Goal: Task Accomplishment & Management: Use online tool/utility

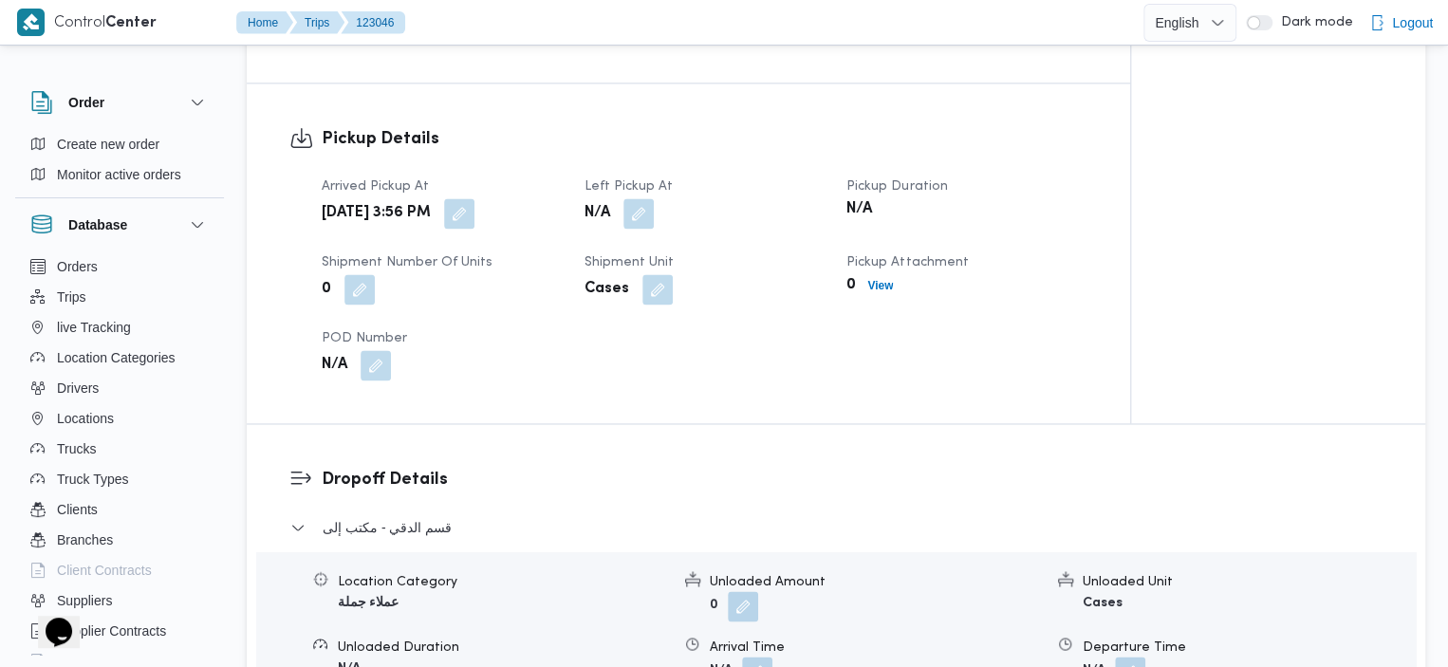
scroll to position [1159, 0]
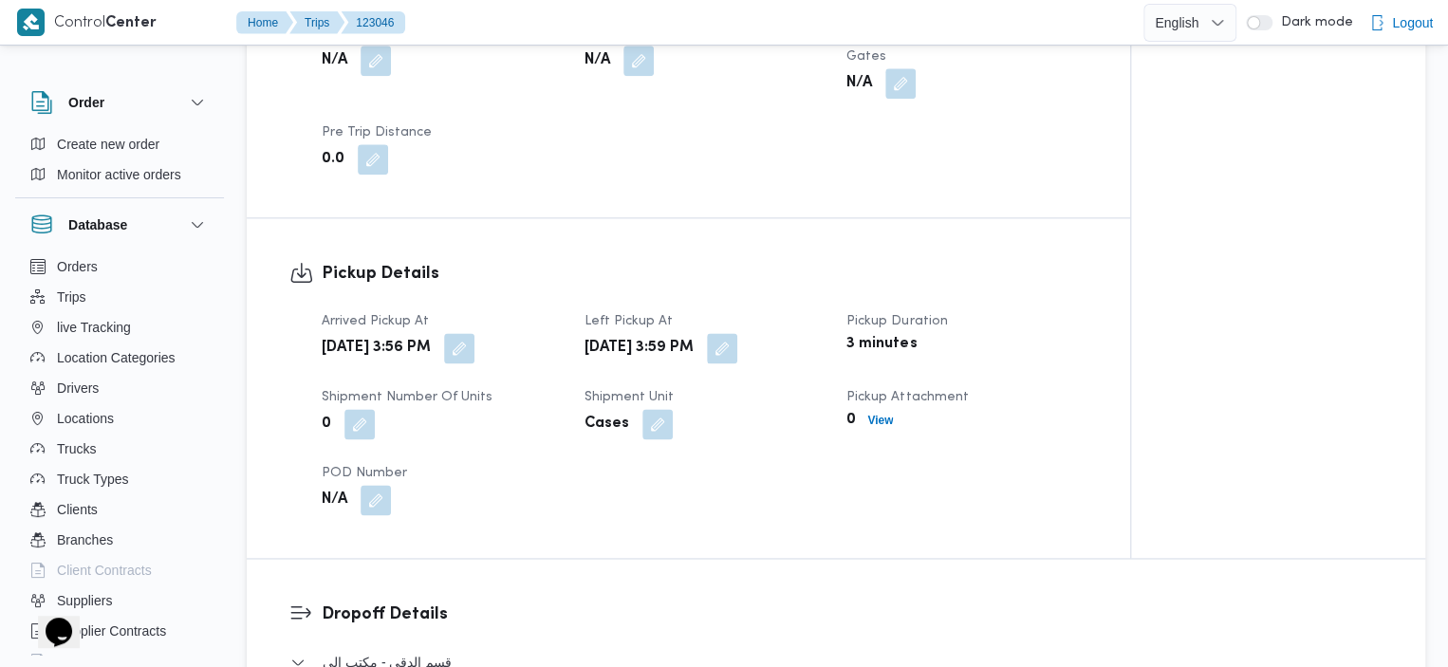
scroll to position [1114, 0]
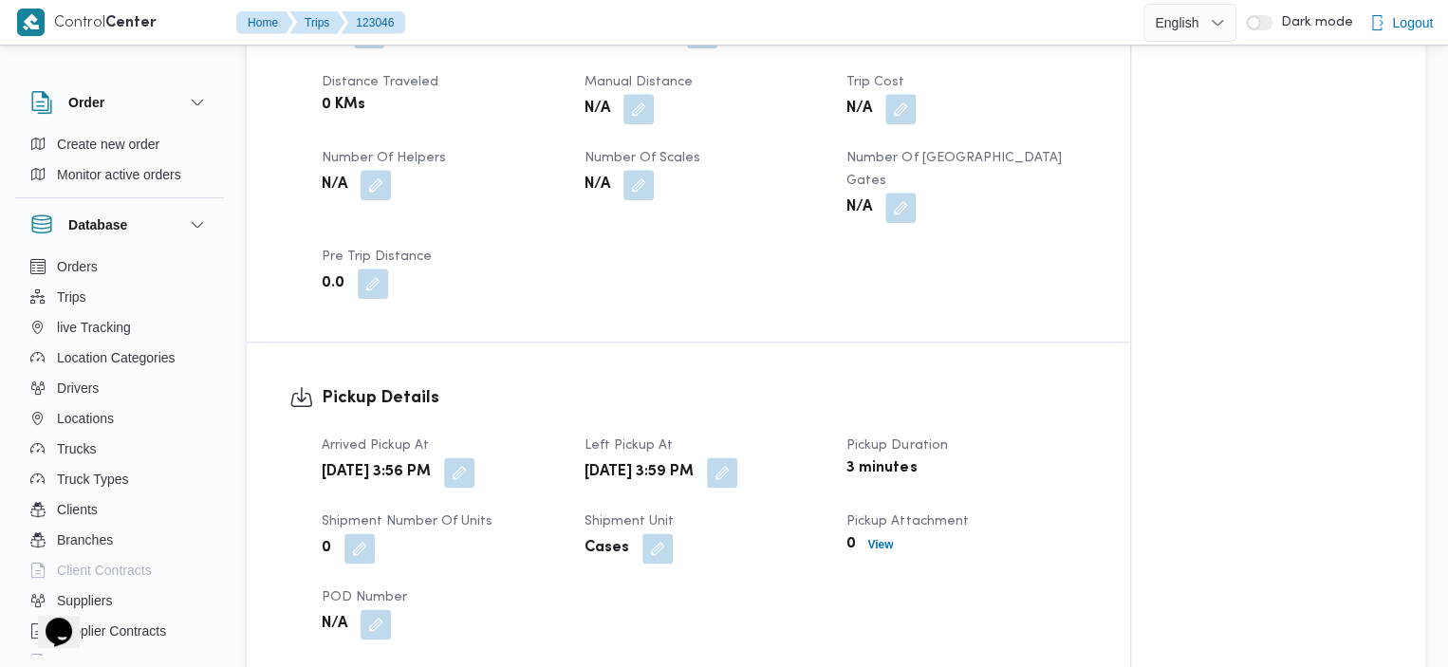
scroll to position [1139, 0]
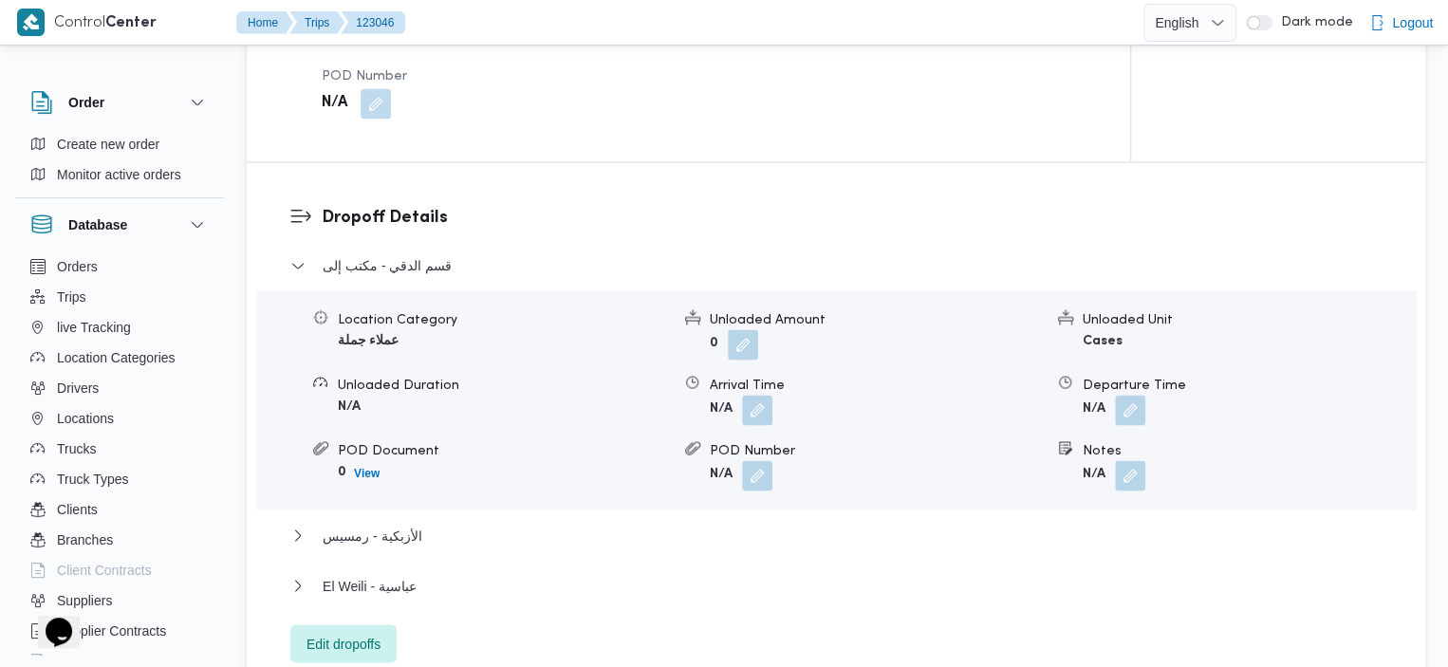
scroll to position [1564, 0]
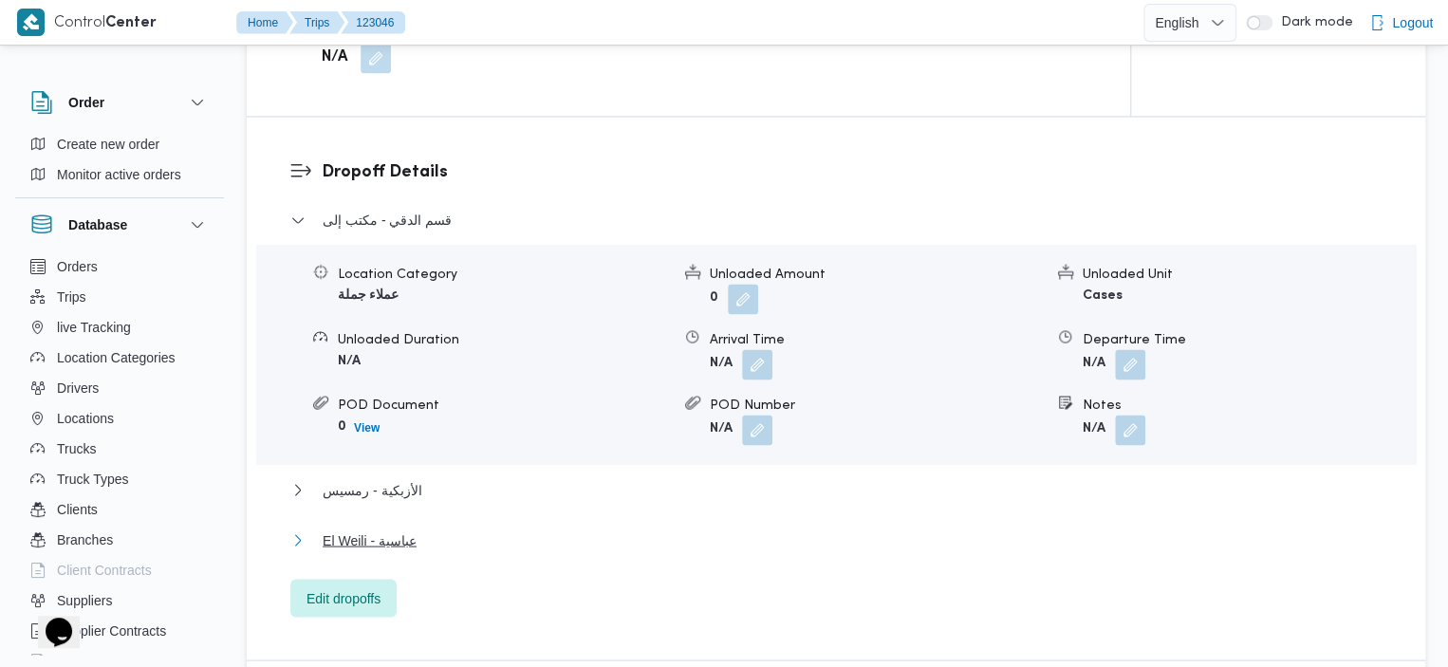
click at [428, 529] on button "El Weili - عباسية" at bounding box center [836, 540] width 1093 height 23
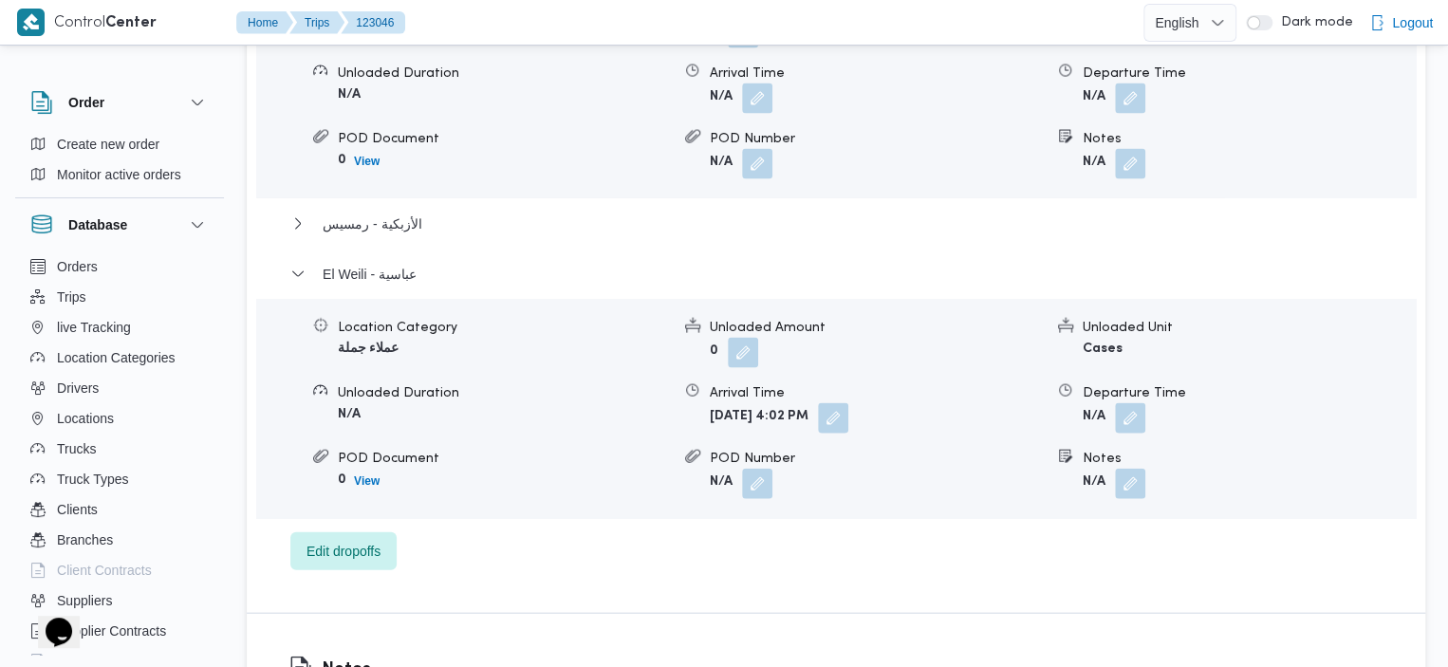
scroll to position [1858, 0]
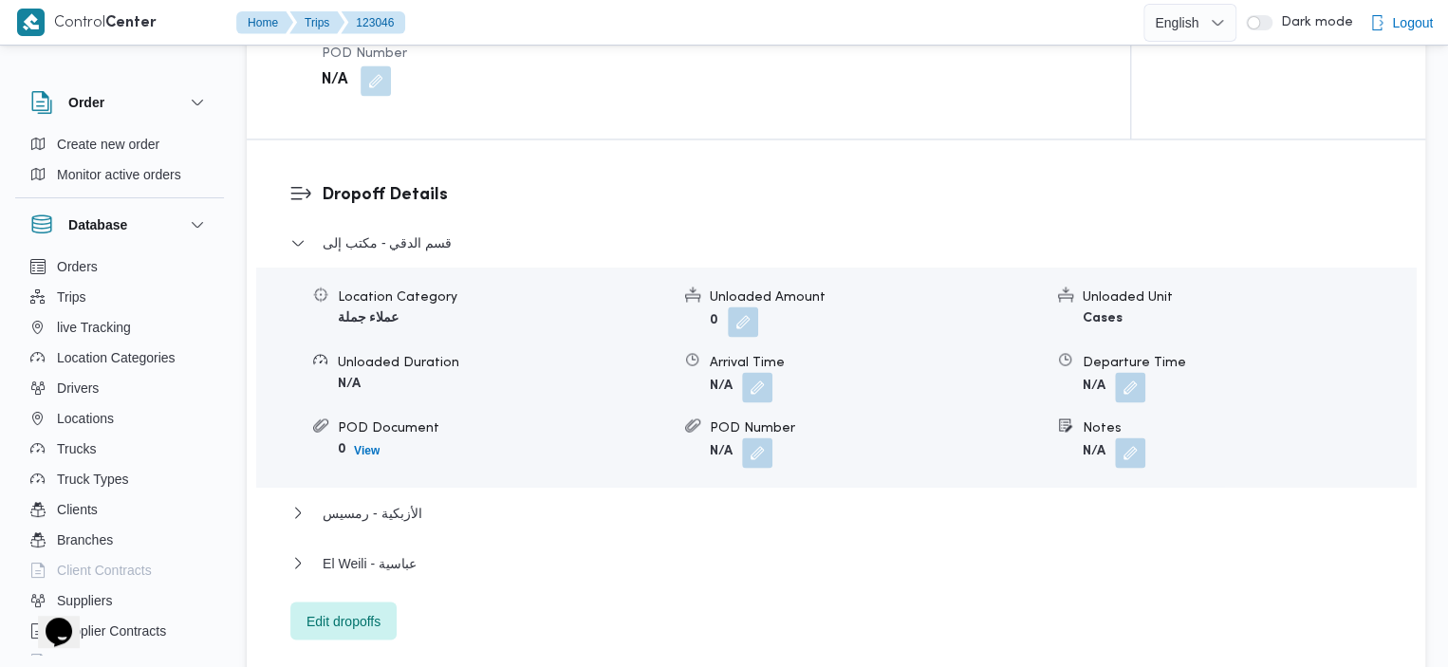
scroll to position [1679, 0]
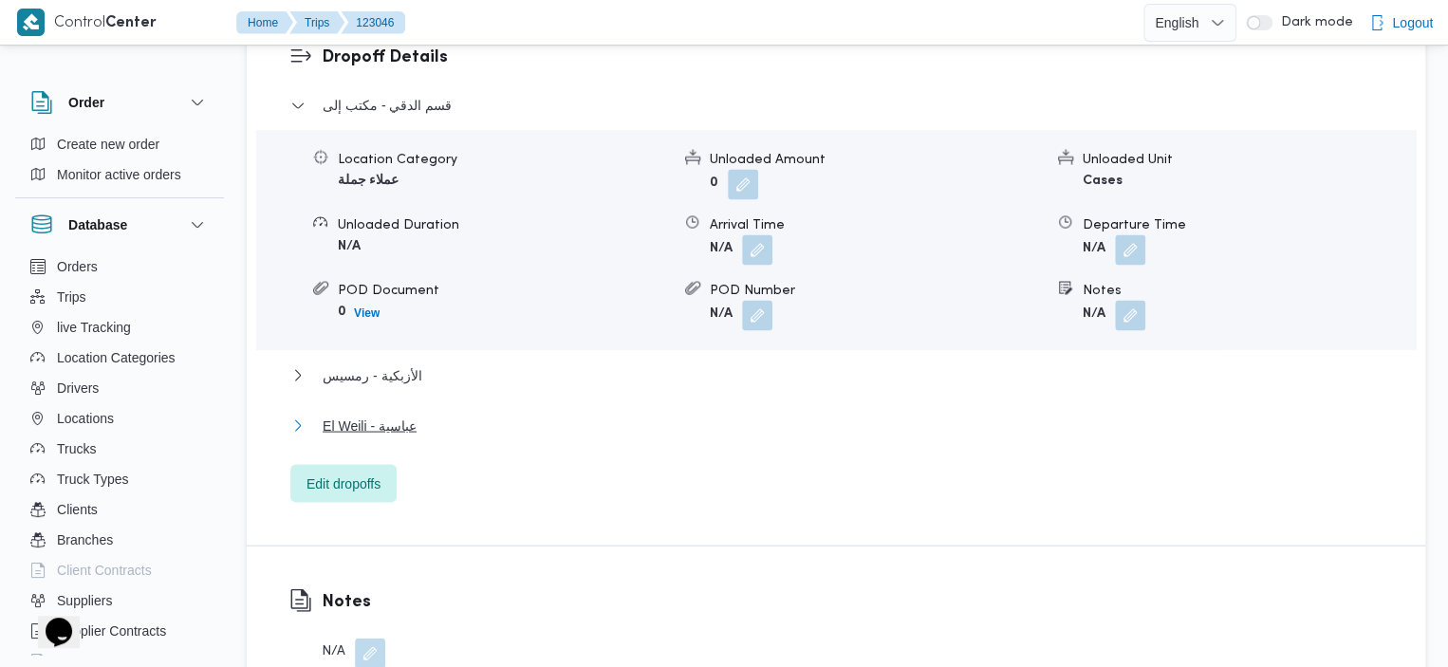
click at [406, 414] on span "El Weili - عباسية" at bounding box center [370, 425] width 94 height 23
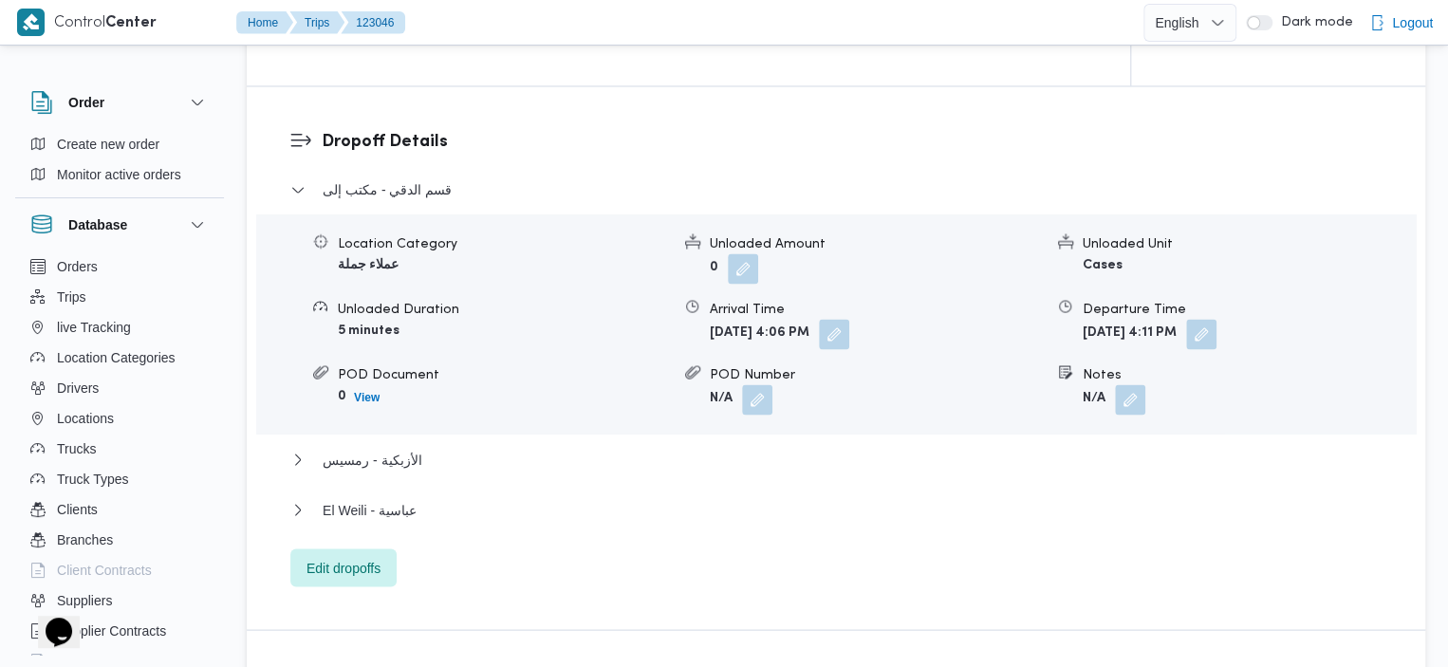
scroll to position [1603, 0]
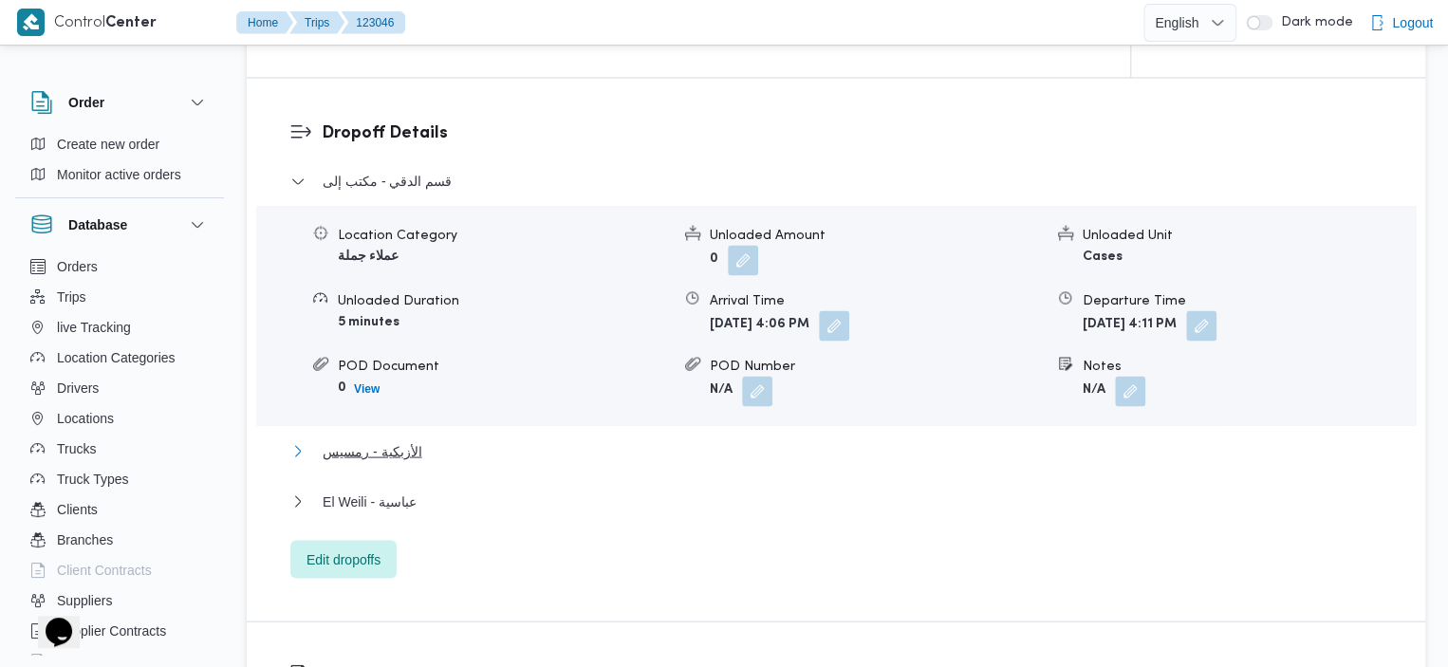
click at [377, 439] on span "الأزبكية - رمسيس" at bounding box center [372, 450] width 99 height 23
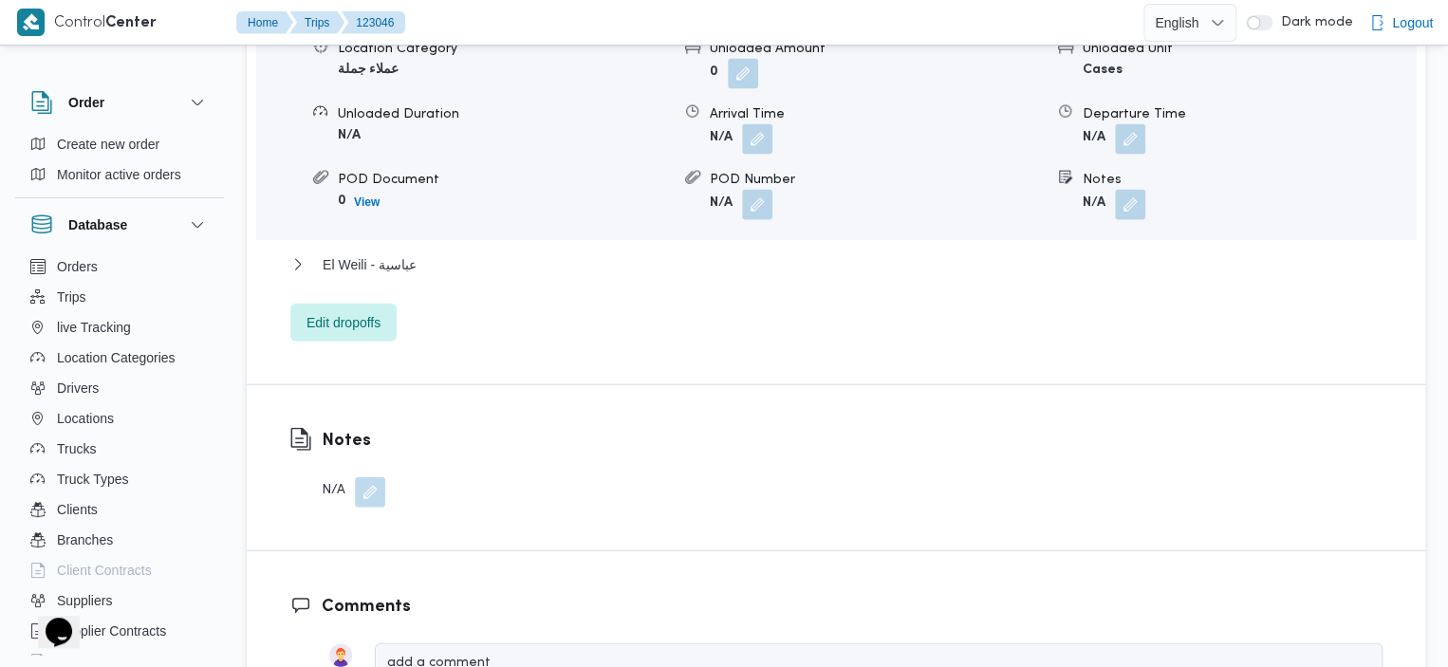
scroll to position [2045, 0]
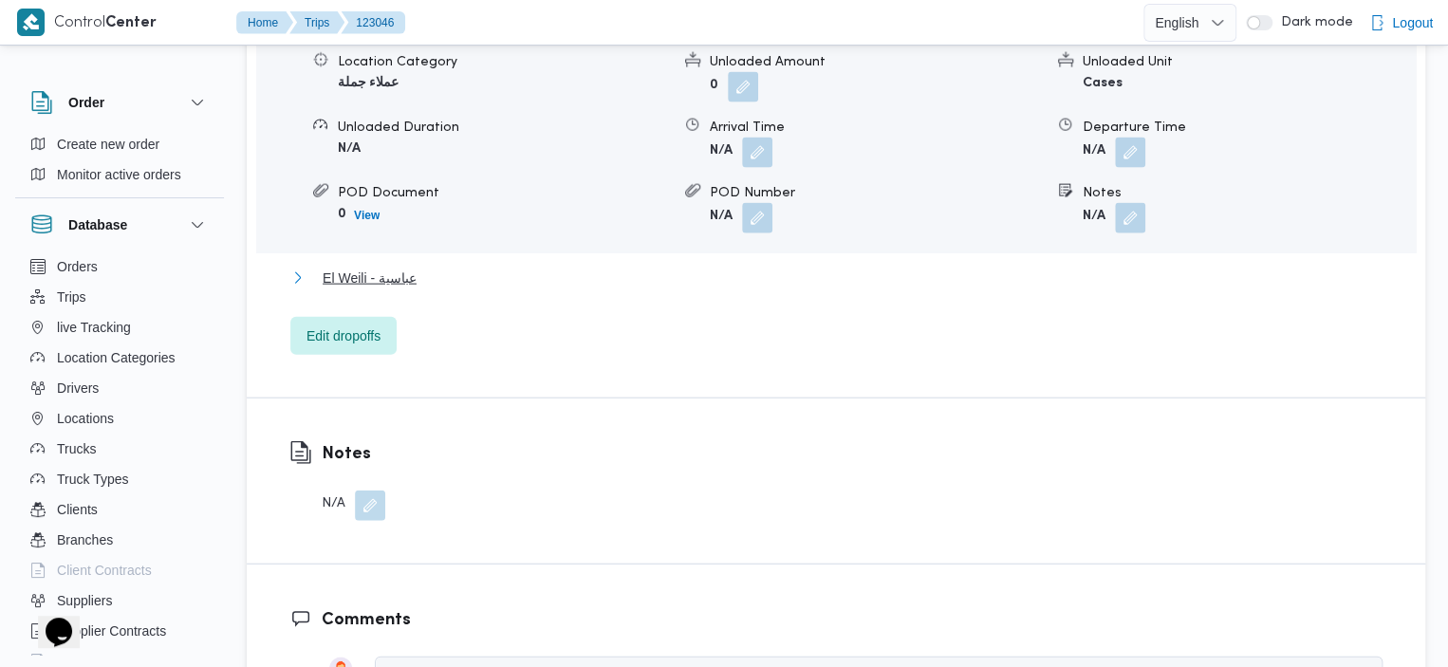
click at [387, 267] on span "El Weili - عباسية" at bounding box center [370, 278] width 94 height 23
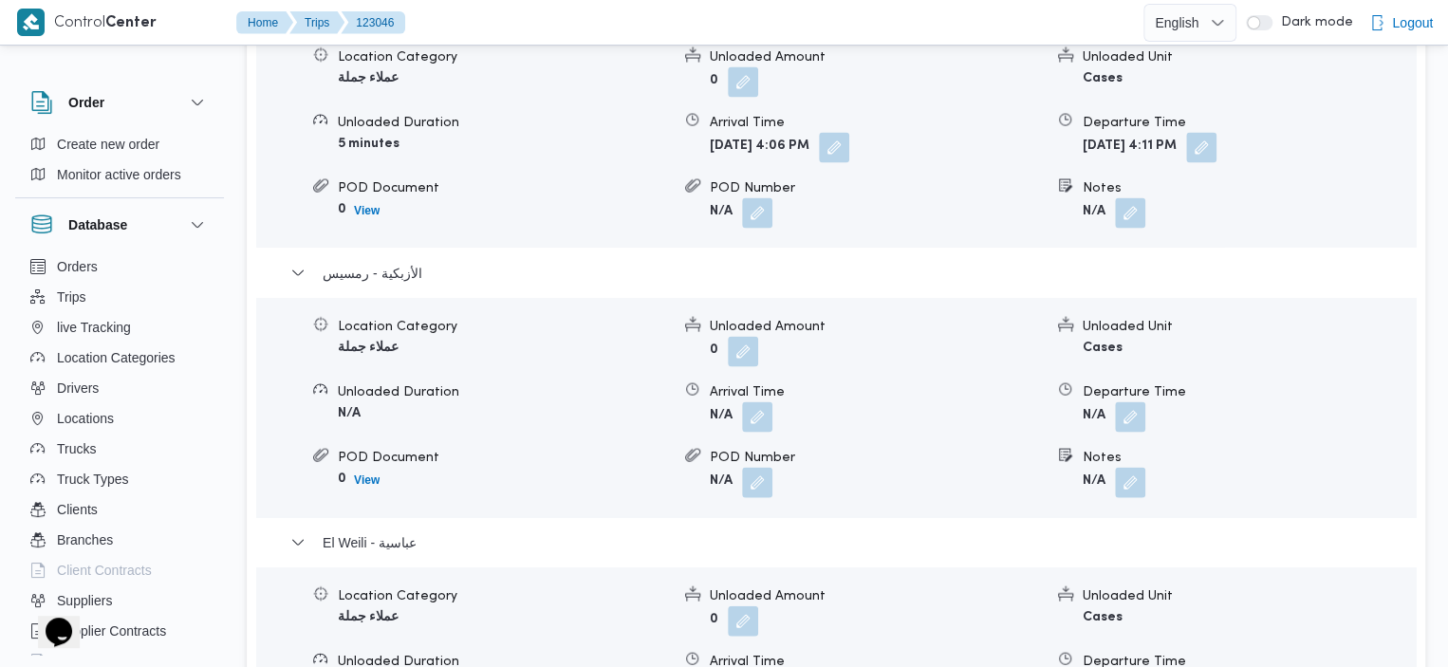
scroll to position [1800, 0]
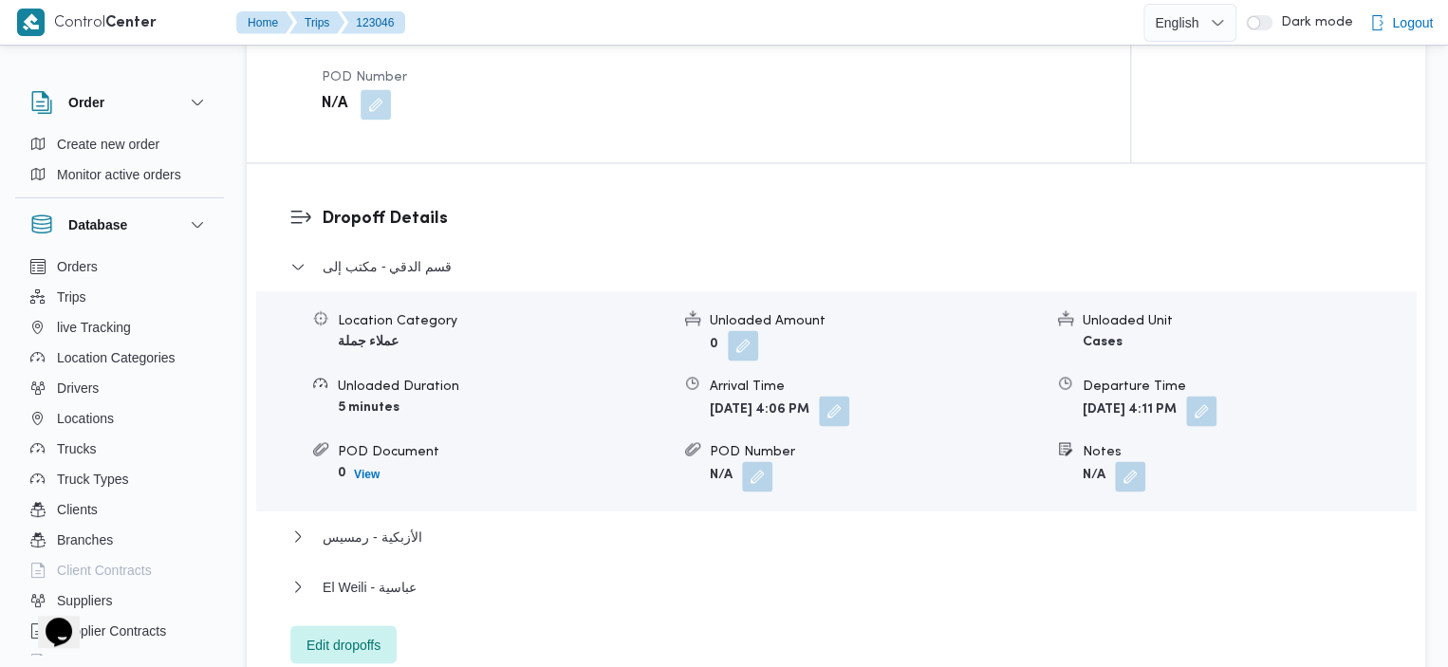
scroll to position [1622, 0]
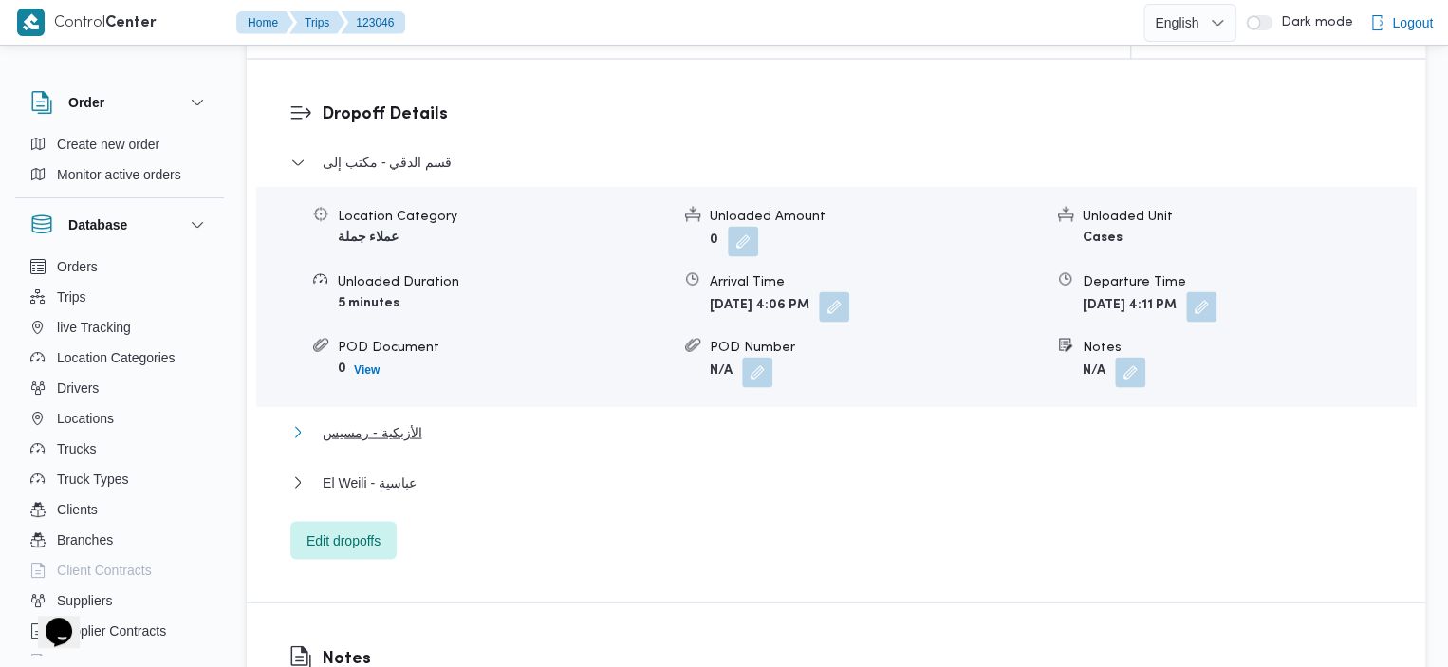
click at [388, 420] on span "الأزبكية - رمسيس" at bounding box center [372, 431] width 99 height 23
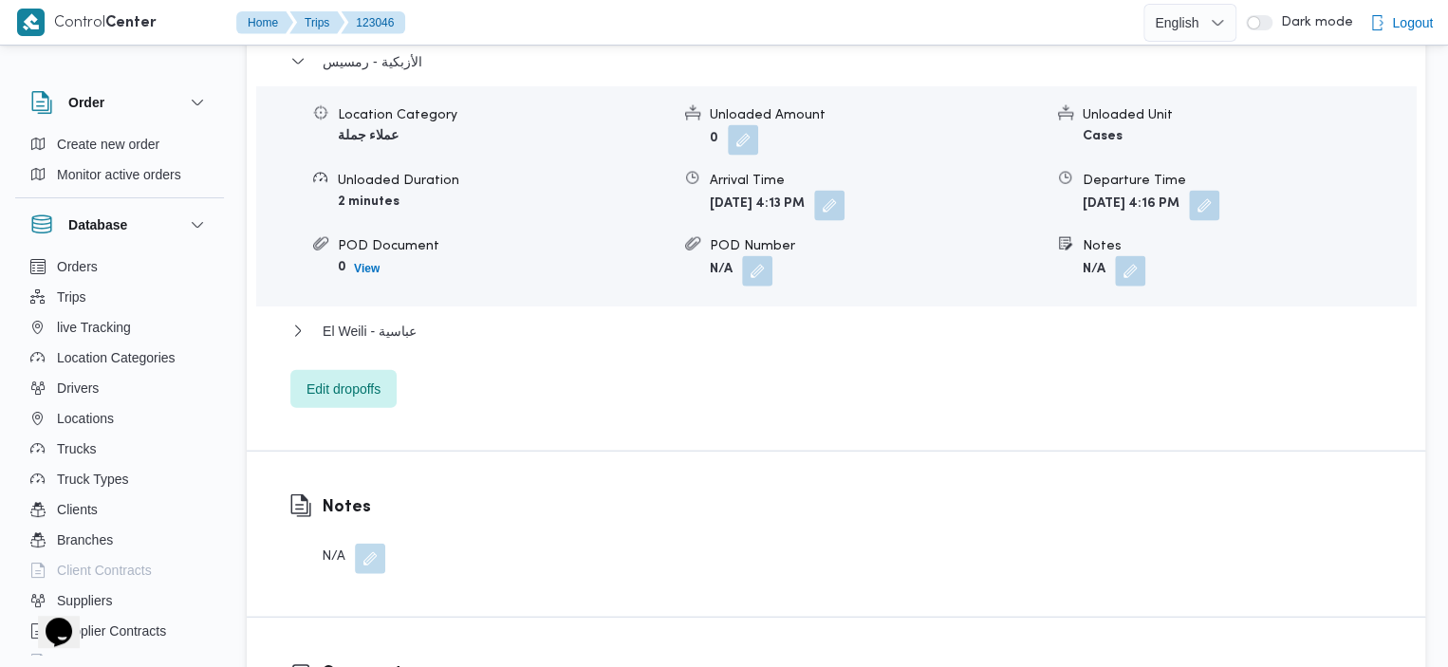
scroll to position [2045, 0]
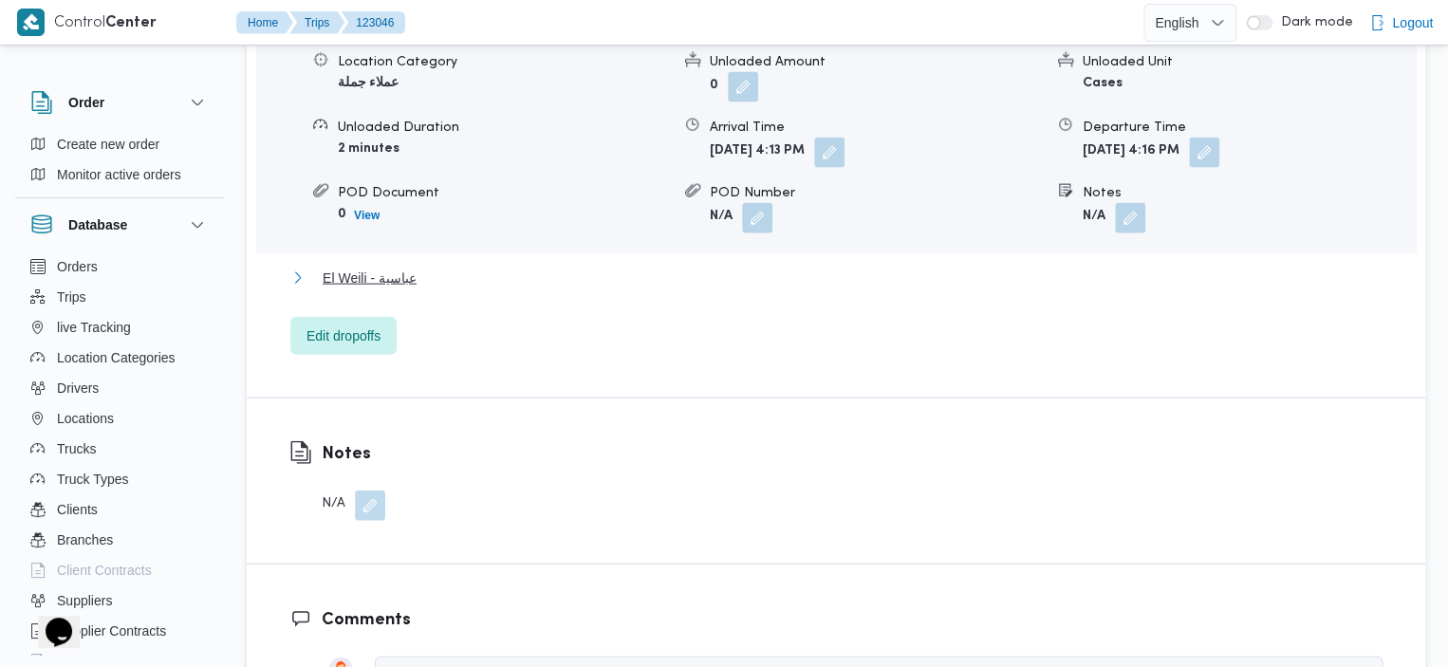
click at [395, 267] on span "El Weili - عباسية" at bounding box center [370, 278] width 94 height 23
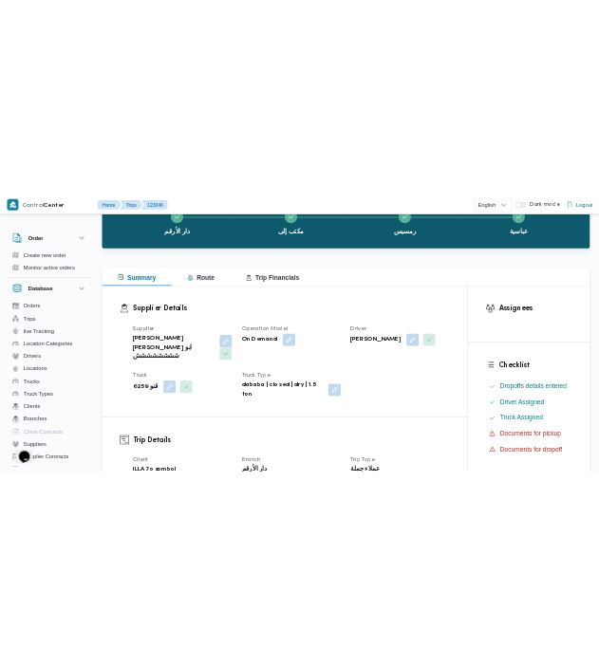
scroll to position [0, 0]
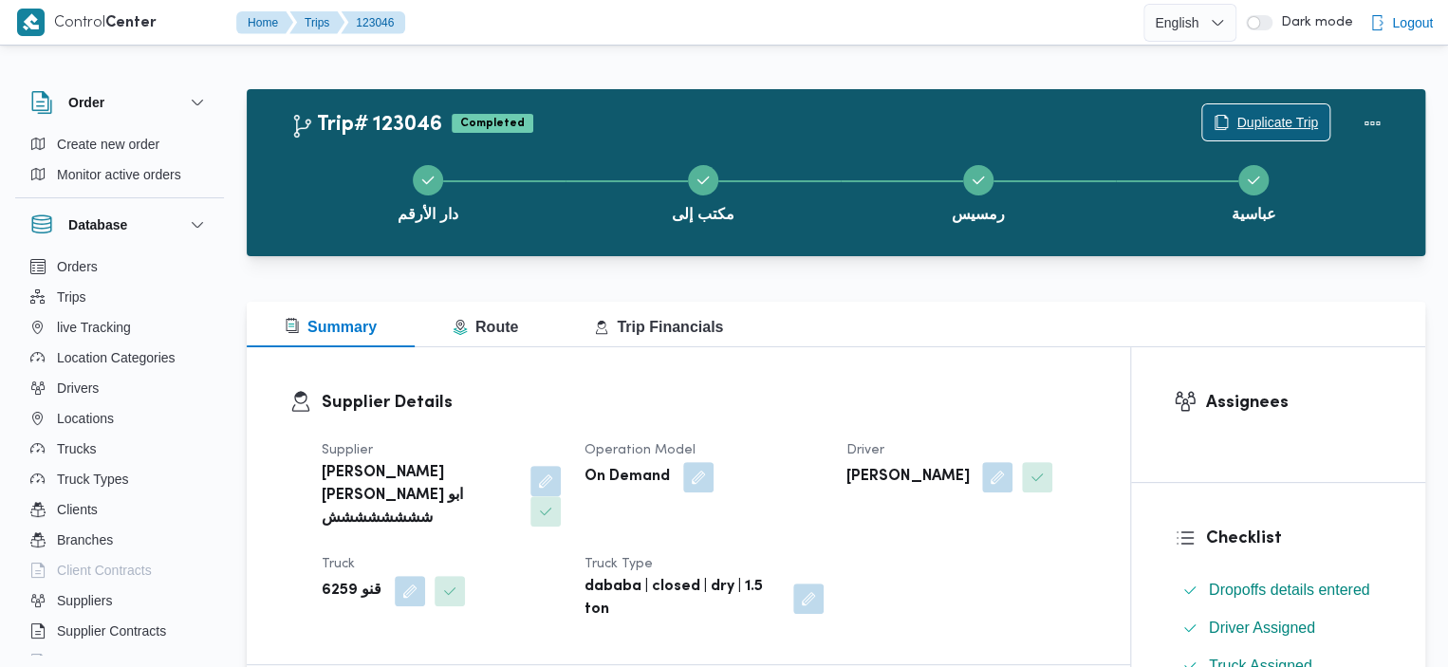
click at [608, 104] on div "Duplicate Trip" at bounding box center [1266, 123] width 129 height 38
click at [608, 118] on span "Duplicate Trip" at bounding box center [1278, 122] width 82 height 23
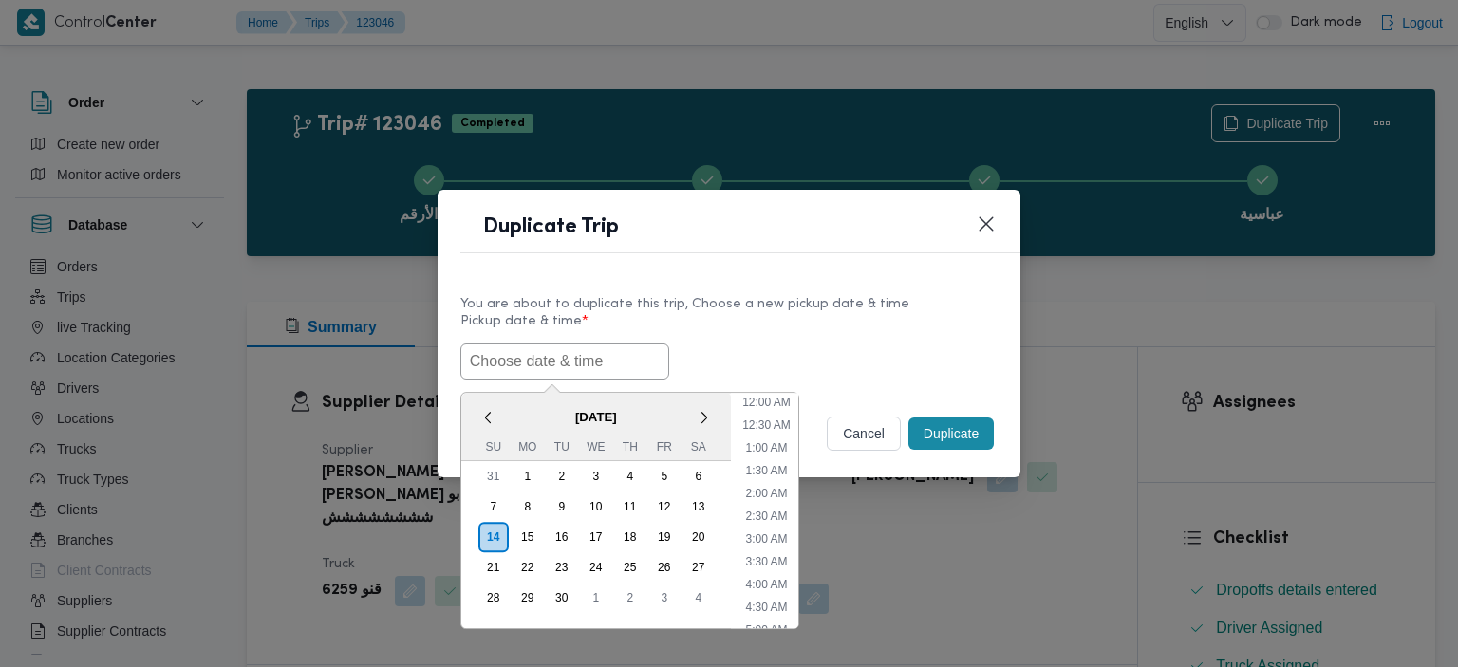
click at [608, 364] on input "text" at bounding box center [564, 362] width 209 height 36
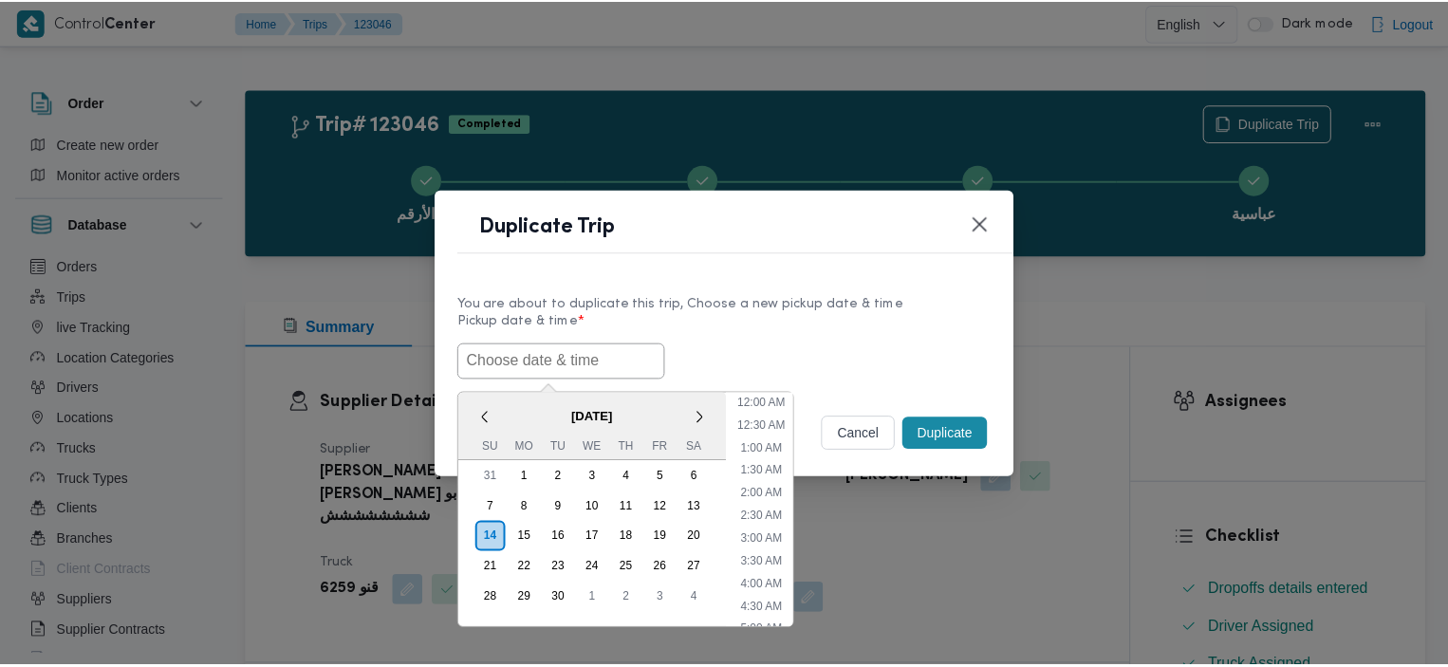
scroll to position [623, 0]
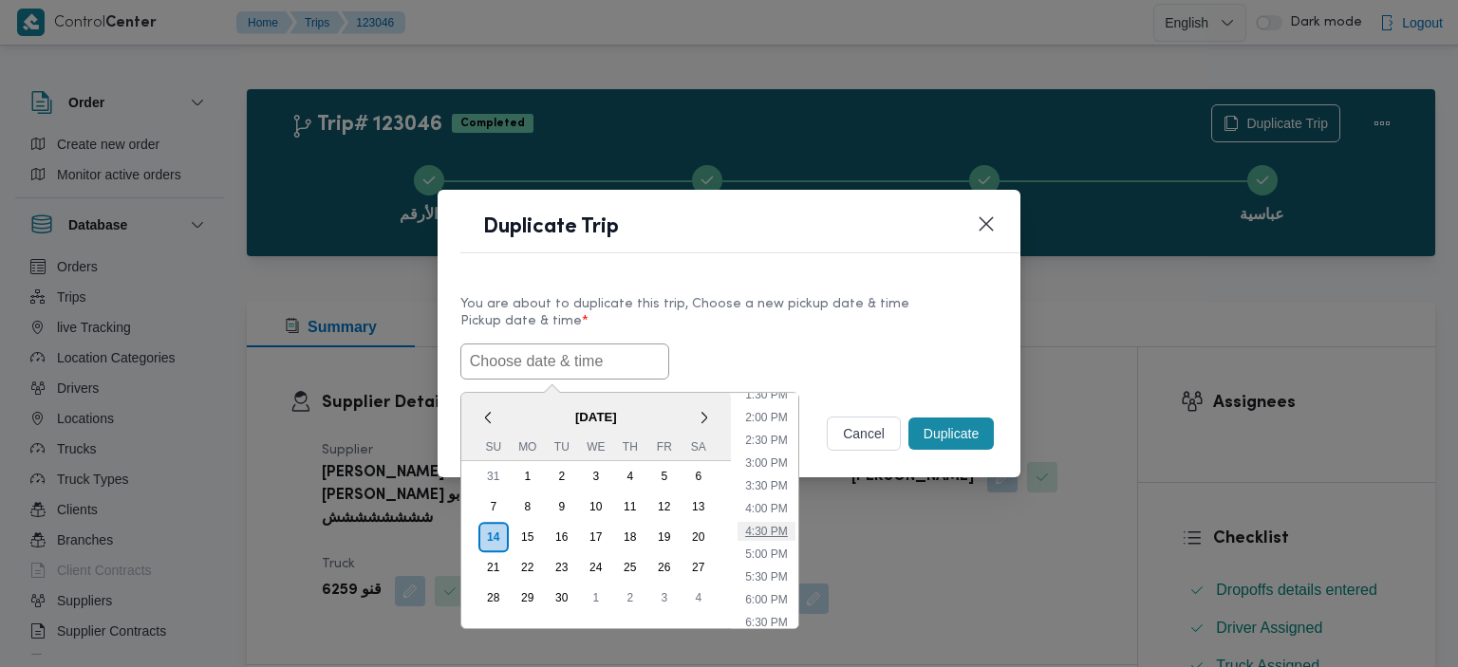
click at [608, 523] on li "4:30 PM" at bounding box center [767, 531] width 58 height 19
type input "[DATE] 4:30PM"
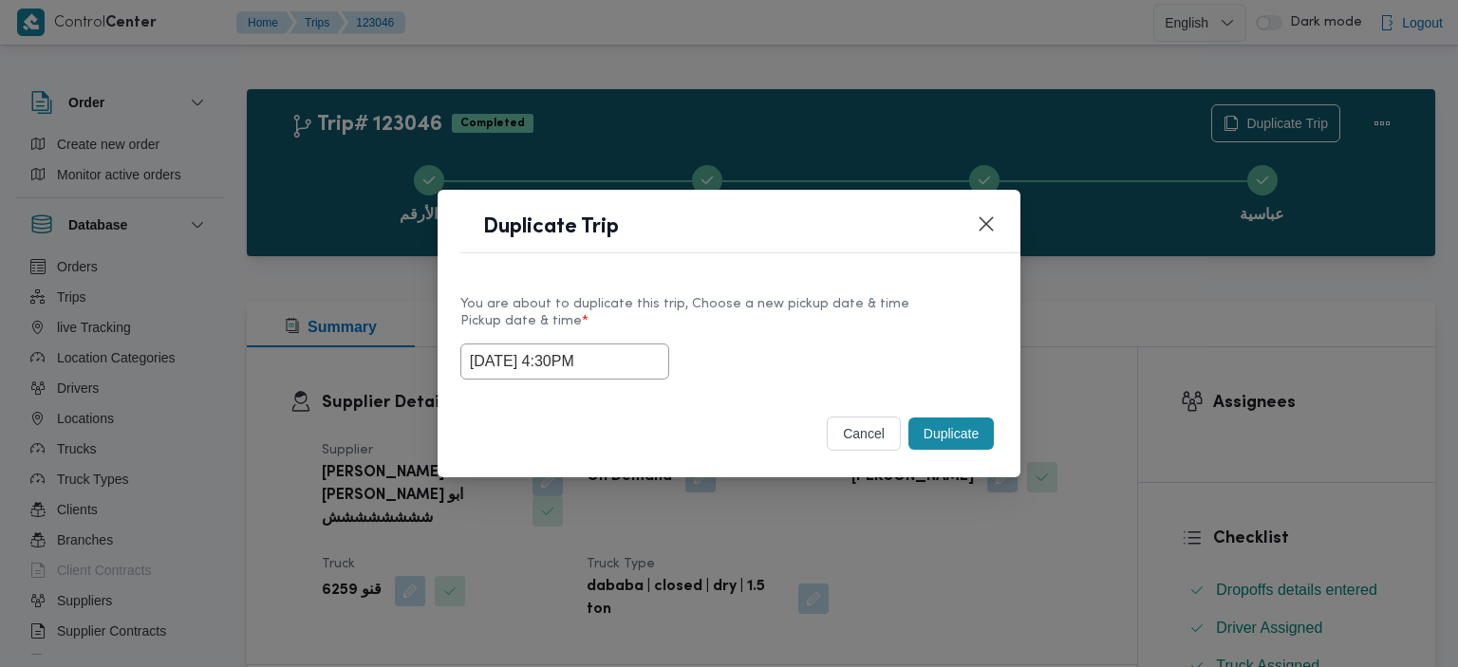
click at [608, 436] on button "Duplicate" at bounding box center [950, 434] width 85 height 32
